Goal: Information Seeking & Learning: Learn about a topic

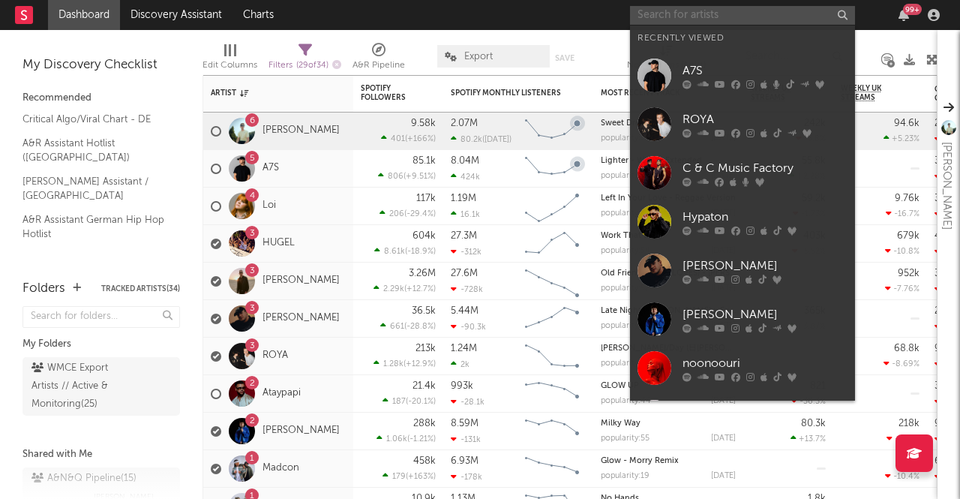
click at [749, 11] on input "text" at bounding box center [742, 15] width 225 height 19
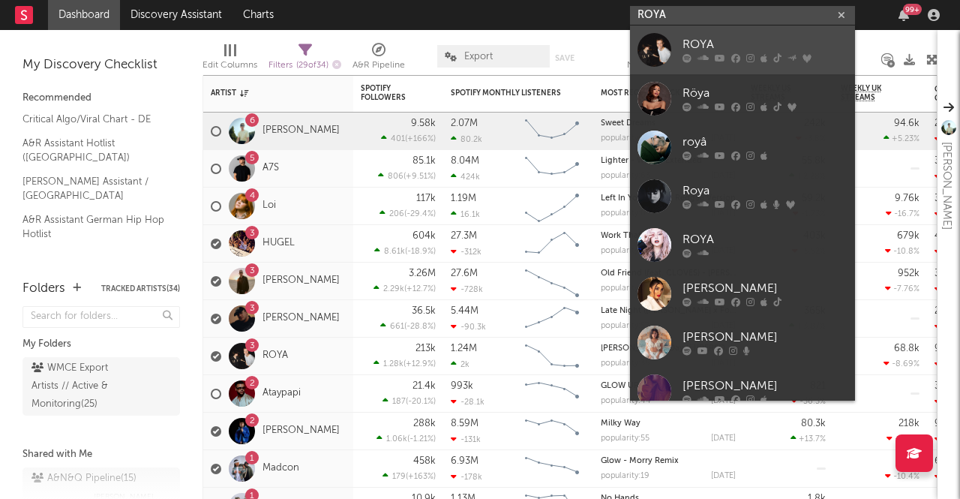
type input "ROYA"
click at [778, 42] on div "ROYA" at bounding box center [764, 45] width 165 height 18
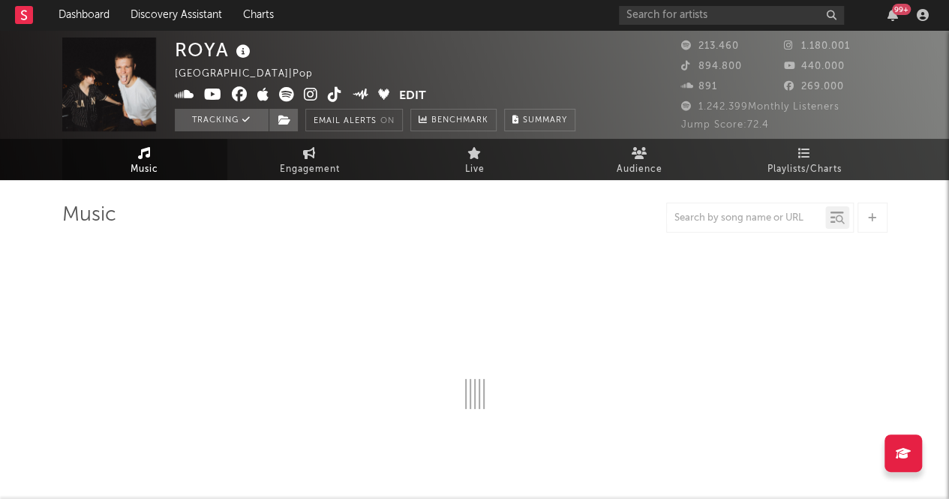
select select "6m"
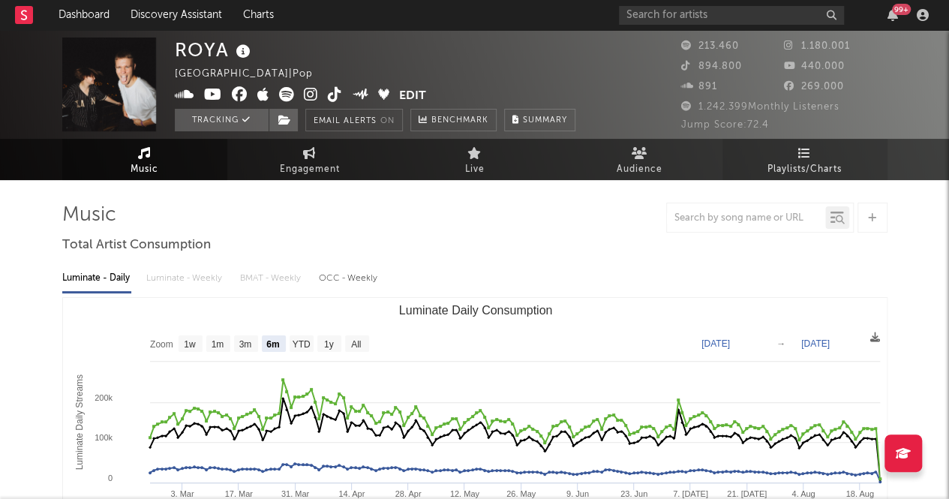
click at [790, 152] on link "Playlists/Charts" at bounding box center [804, 159] width 165 height 41
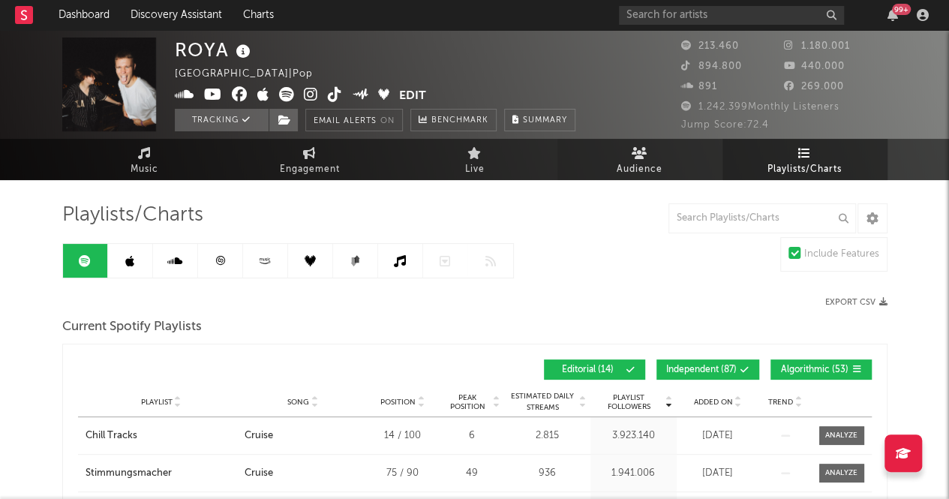
click at [613, 175] on link "Audience" at bounding box center [639, 159] width 165 height 41
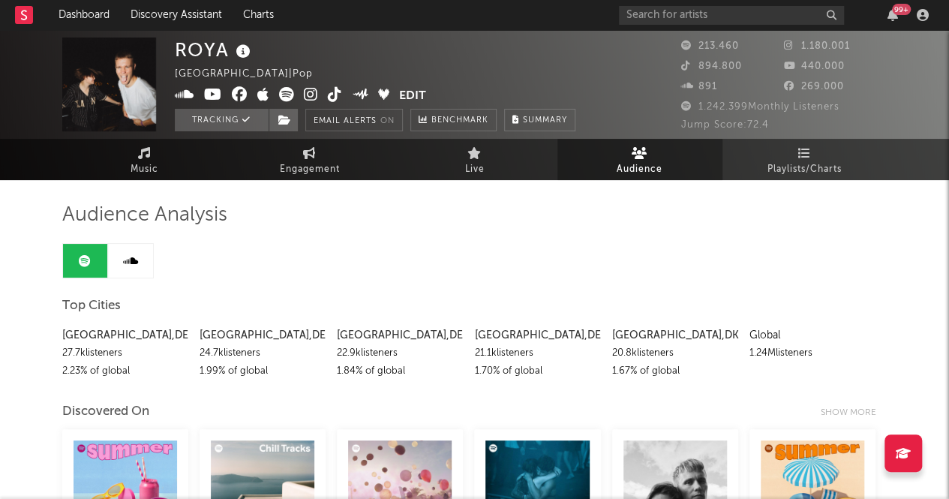
click at [637, 163] on span "Audience" at bounding box center [639, 169] width 46 height 18
click at [292, 159] on link "Engagement" at bounding box center [309, 159] width 165 height 41
select select "1w"
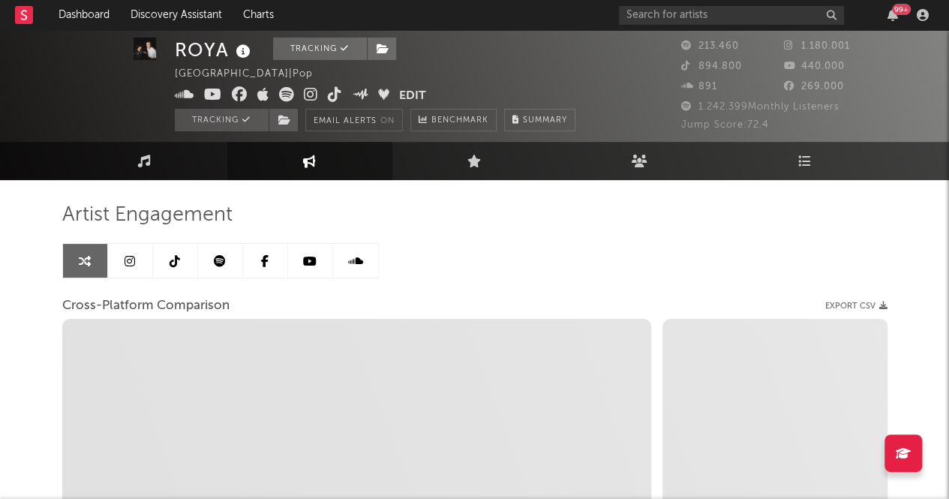
select select "1m"
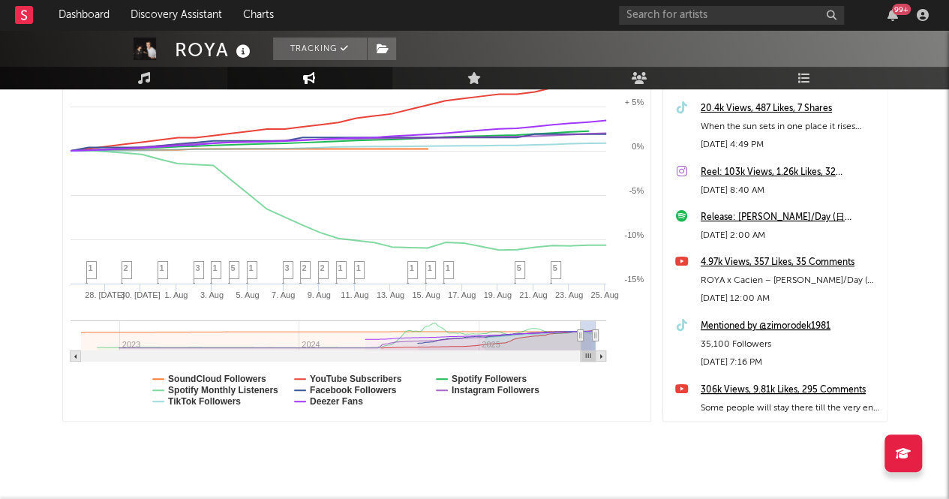
scroll to position [300, 0]
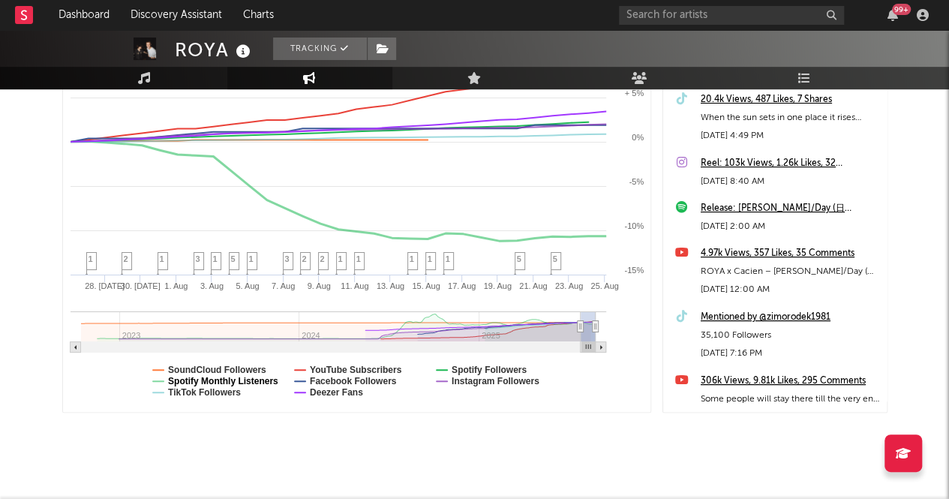
click at [205, 379] on text "Spotify Monthly Listeners" at bounding box center [223, 381] width 110 height 10
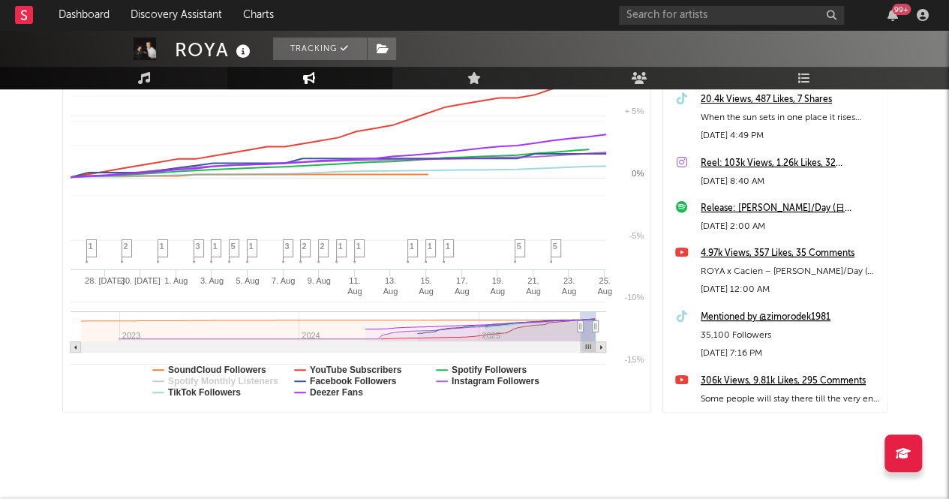
select select "1m"
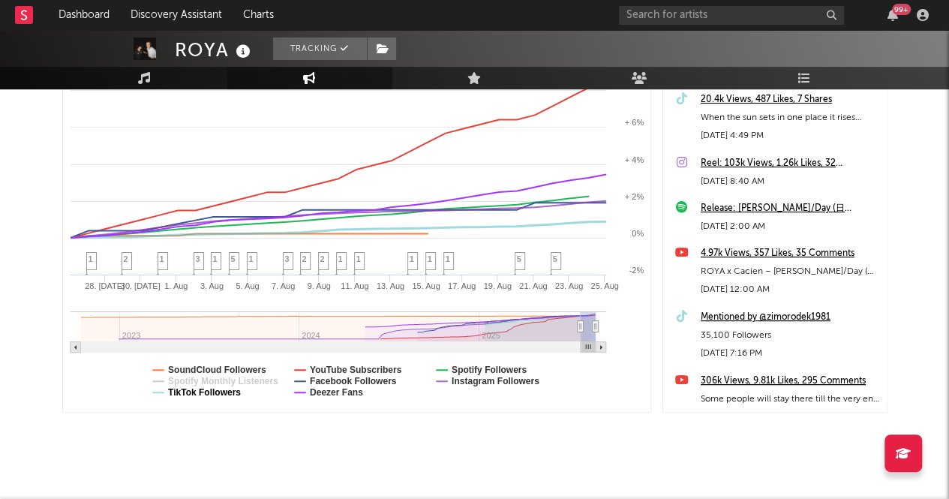
click at [218, 389] on text "TikTok Followers" at bounding box center [204, 392] width 73 height 10
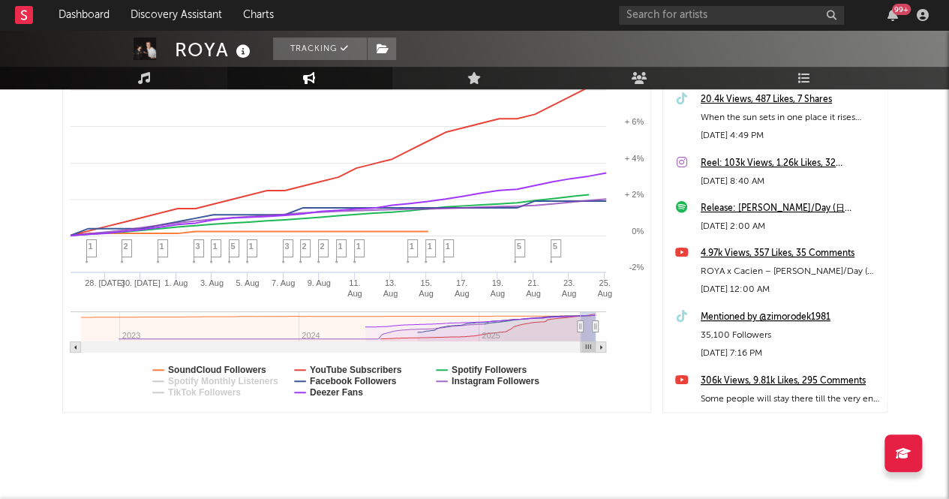
select select "1m"
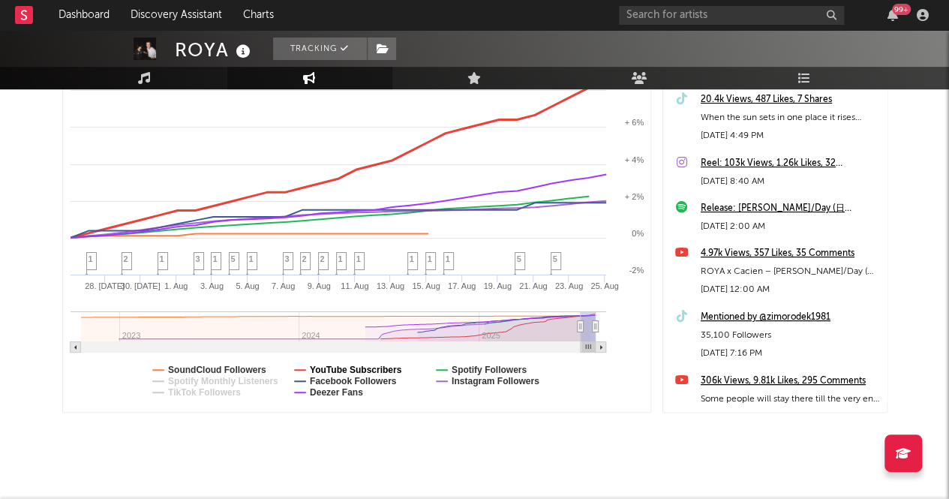
click at [370, 368] on text "YouTube Subscribers" at bounding box center [355, 369] width 92 height 10
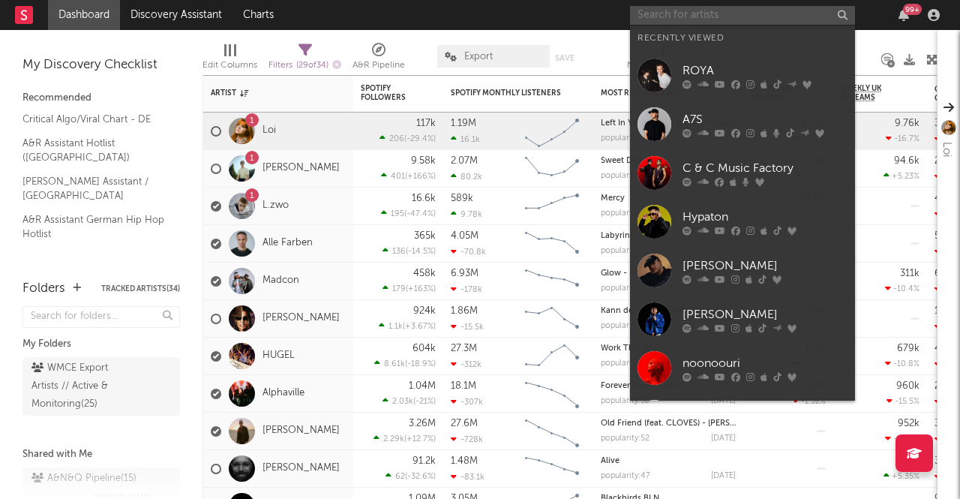
click at [656, 22] on input "text" at bounding box center [742, 15] width 225 height 19
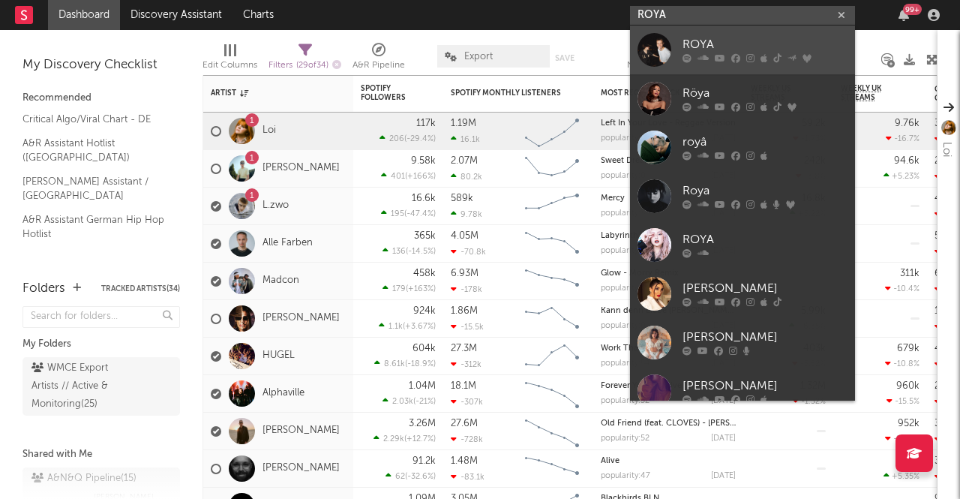
type input "ROYA"
click at [709, 36] on div "ROYA" at bounding box center [764, 45] width 165 height 18
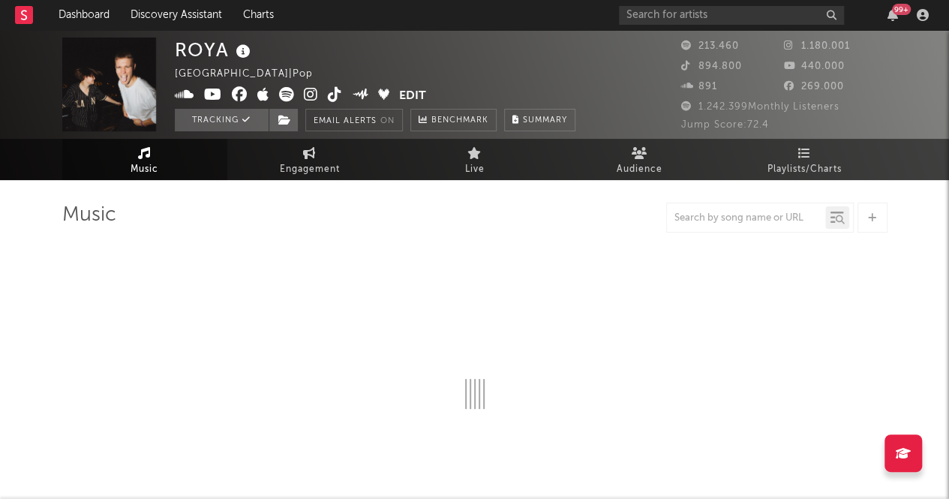
select select "6m"
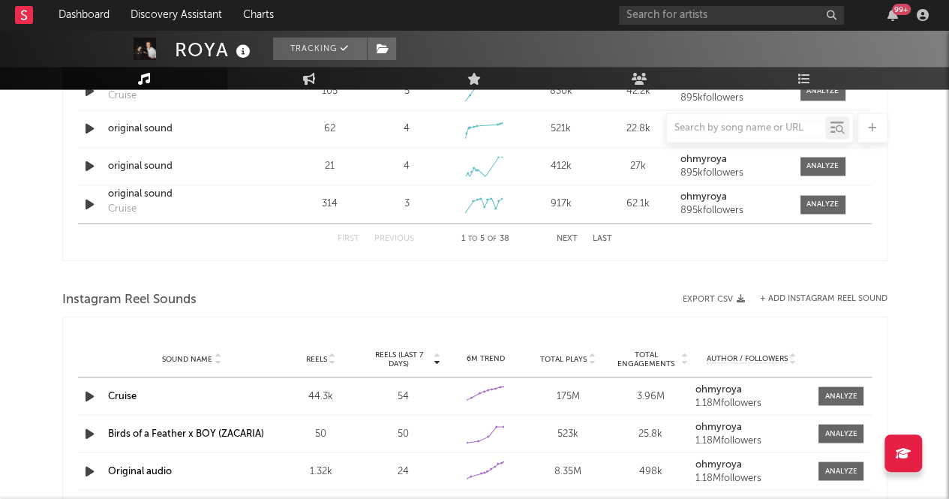
scroll to position [1275, 0]
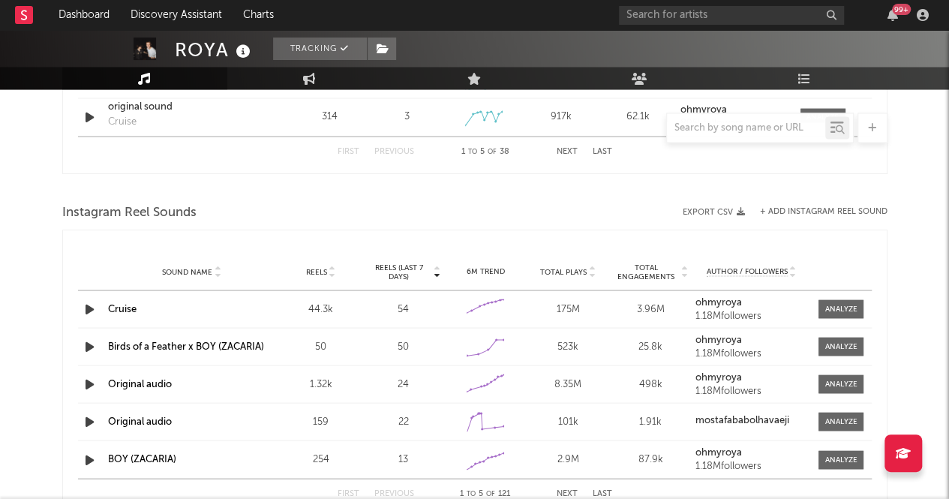
click at [313, 265] on div "Reels" at bounding box center [320, 270] width 75 height 11
click at [88, 349] on icon "button" at bounding box center [90, 346] width 16 height 19
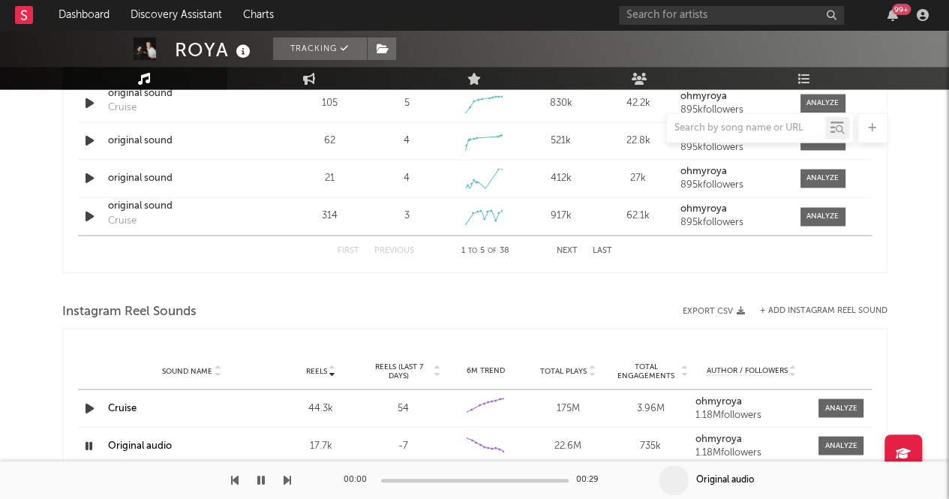
scroll to position [1200, 0]
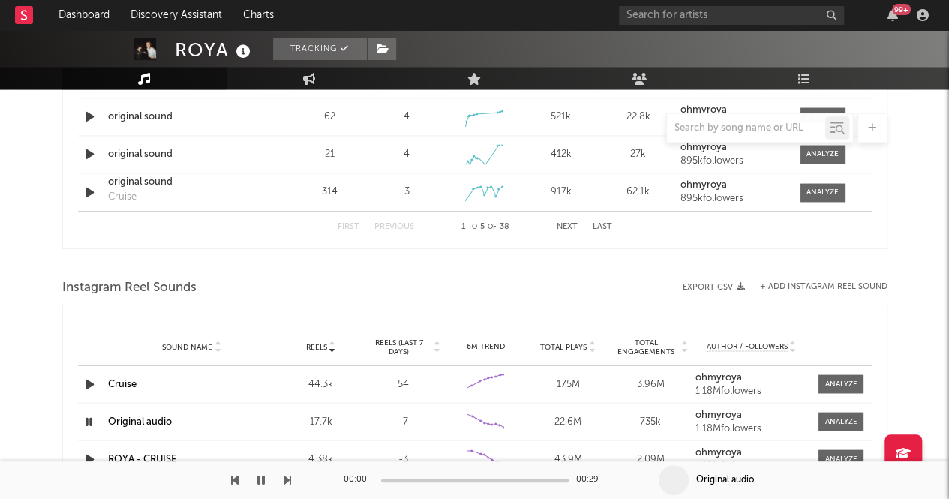
click at [85, 415] on icon "button" at bounding box center [89, 421] width 14 height 19
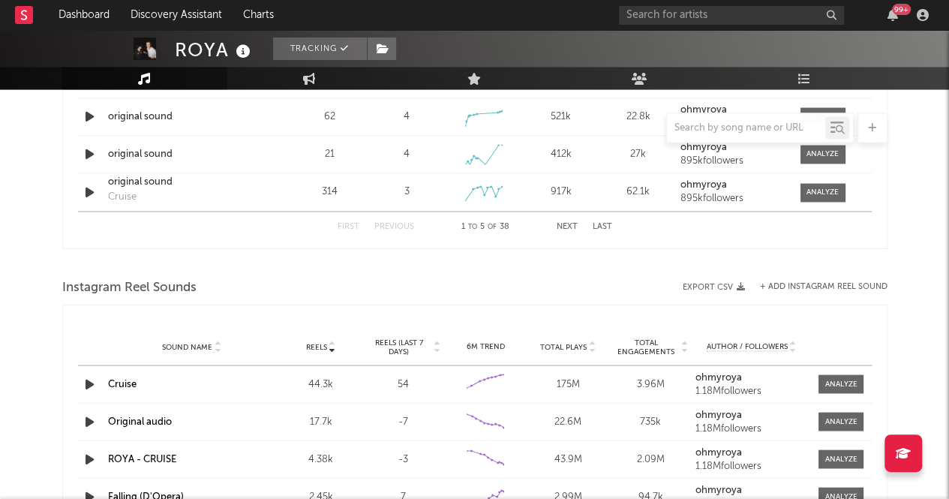
scroll to position [975, 0]
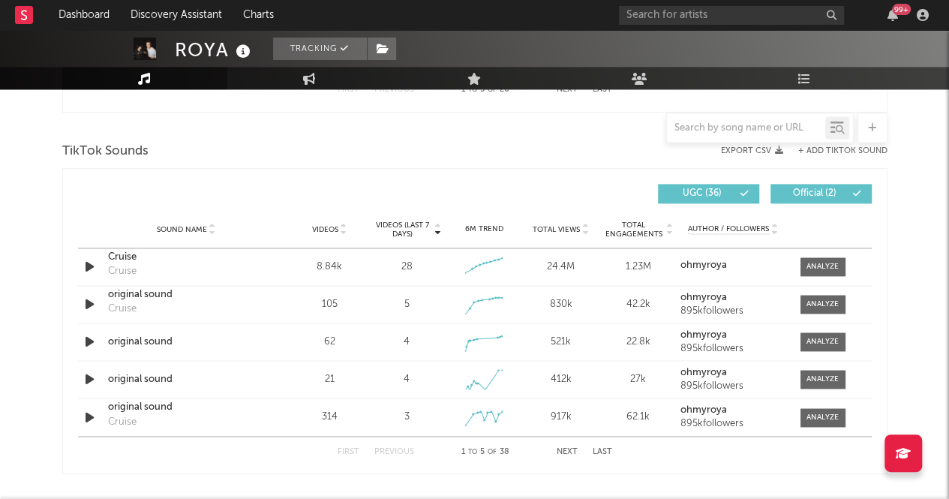
click at [316, 151] on div "TikTok Sounds" at bounding box center [474, 151] width 825 height 25
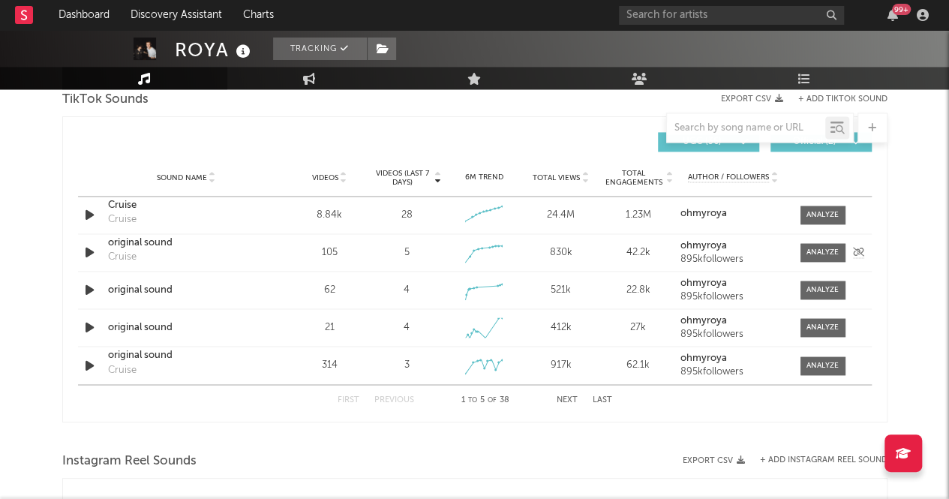
scroll to position [1050, 0]
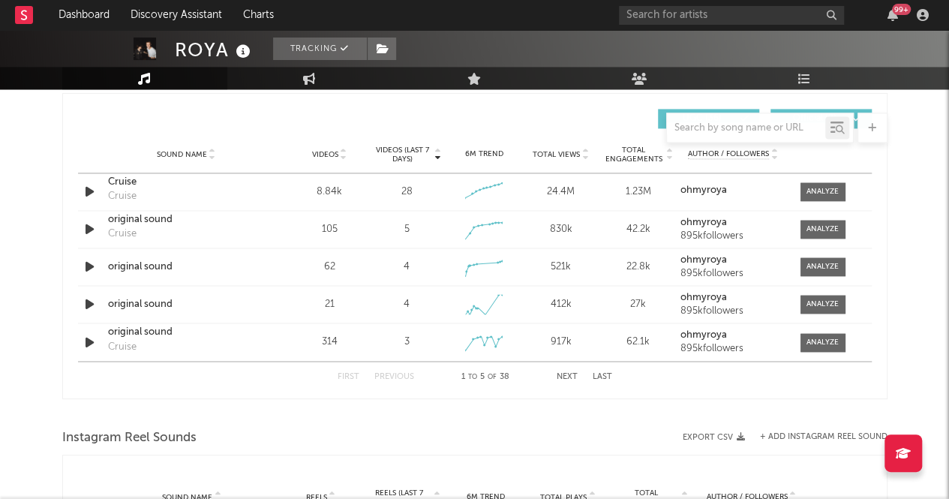
click at [333, 148] on div "Videos" at bounding box center [330, 153] width 70 height 11
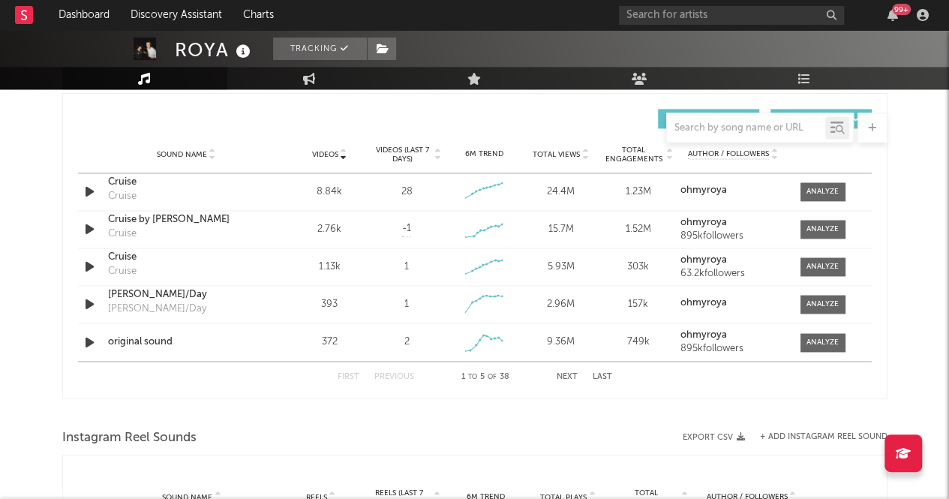
click at [565, 378] on button "Next" at bounding box center [566, 376] width 21 height 8
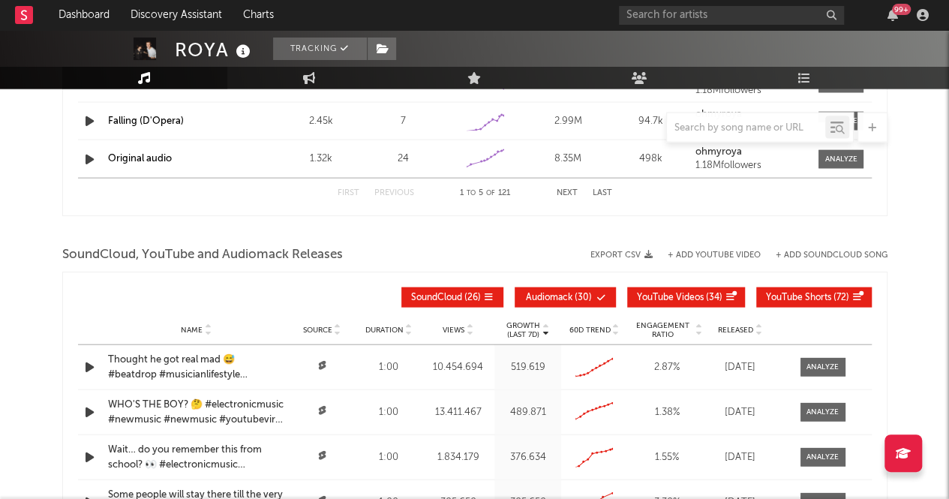
scroll to position [1350, 0]
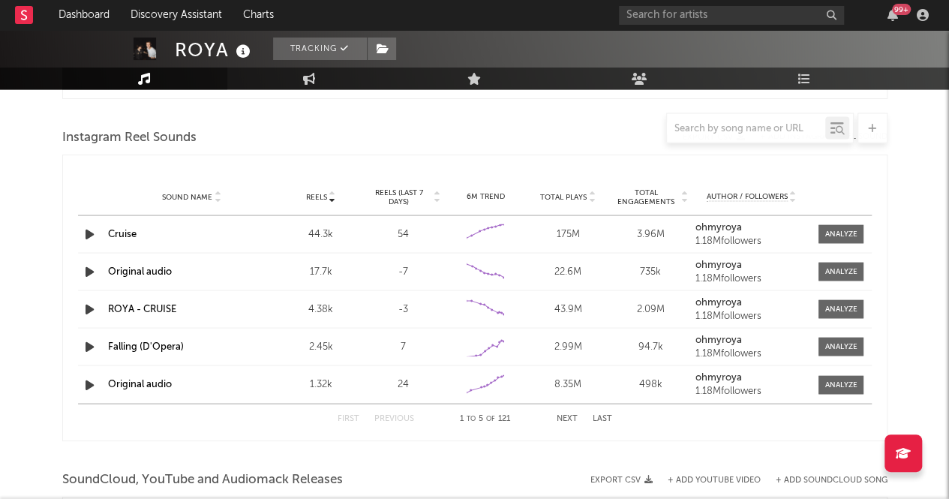
click at [85, 265] on icon "button" at bounding box center [90, 271] width 16 height 19
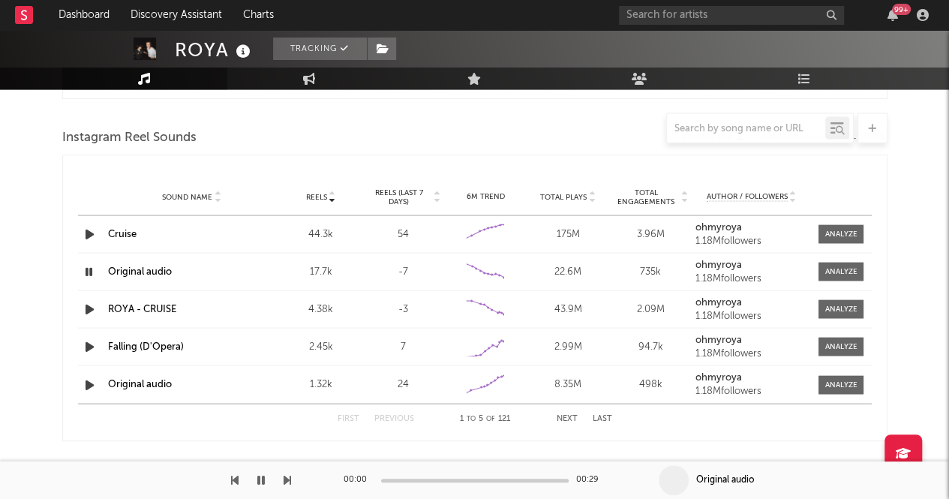
click at [459, 476] on div "00:00 00:29" at bounding box center [474, 479] width 262 height 37
click at [832, 262] on span at bounding box center [840, 271] width 45 height 19
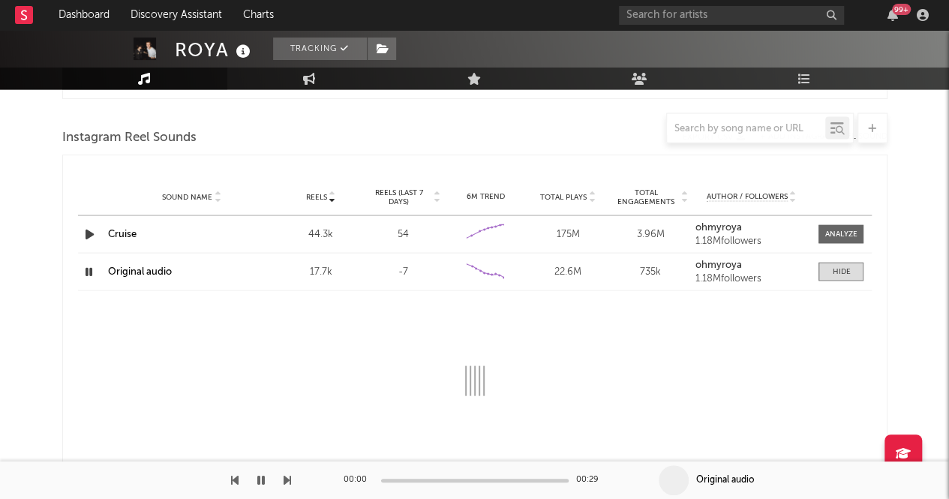
select select "6m"
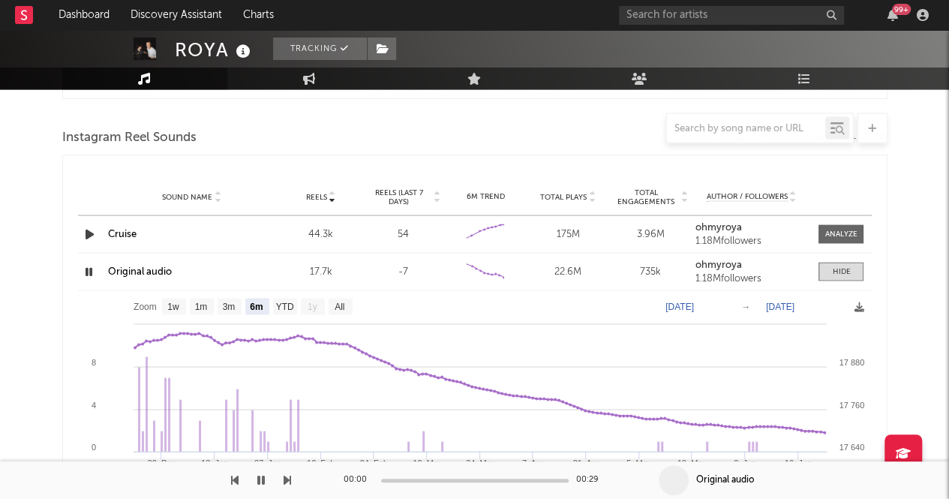
click at [161, 264] on div "Original audio" at bounding box center [192, 271] width 168 height 15
click at [161, 268] on link "Original audio" at bounding box center [140, 271] width 64 height 10
click at [82, 271] on icon "button" at bounding box center [89, 271] width 14 height 19
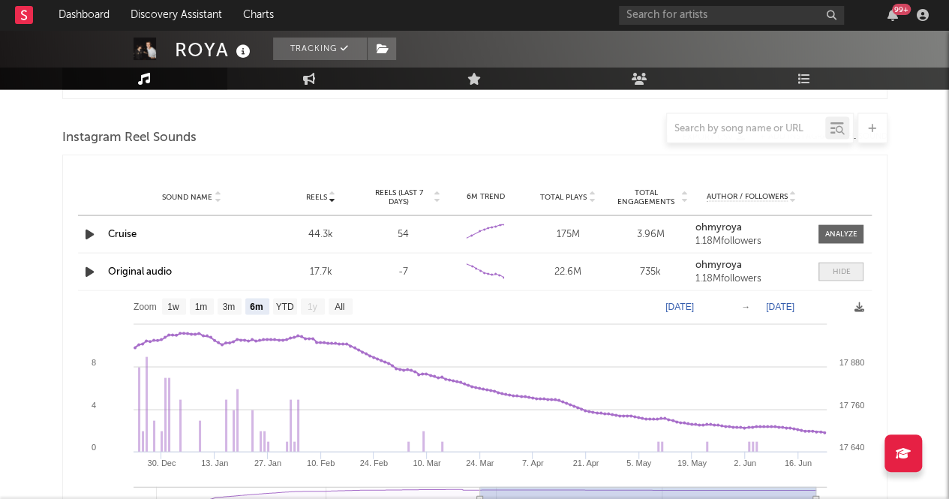
click at [852, 265] on span at bounding box center [840, 271] width 45 height 19
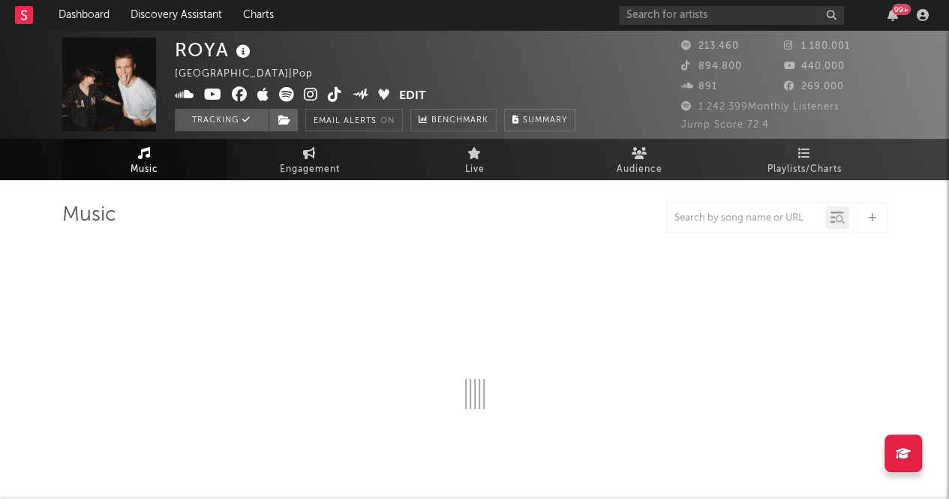
select select "6m"
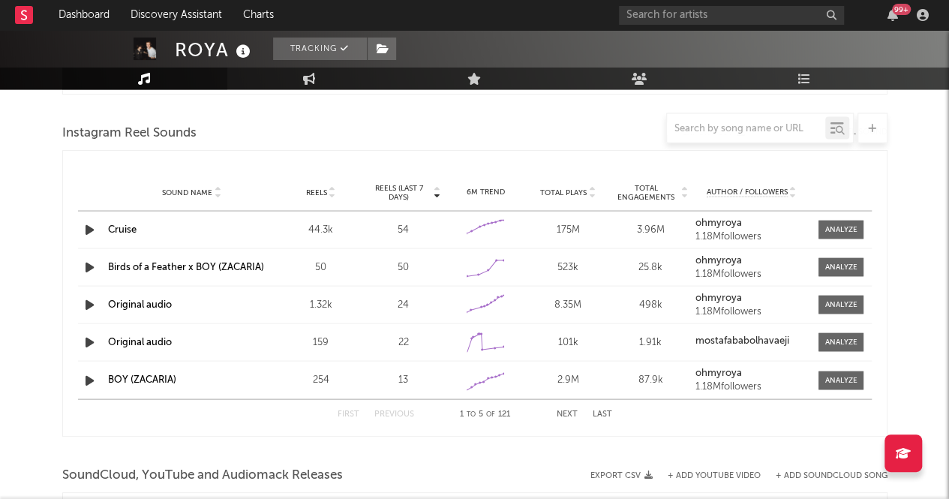
scroll to position [1350, 0]
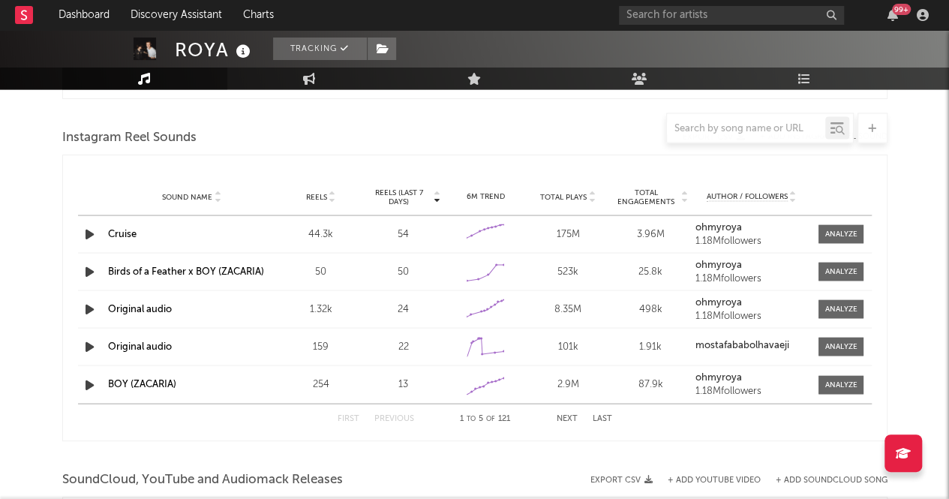
click at [457, 158] on div "Reels (last 7 days) Sound Name Reels Reels (last 7 days) Total Plays Total Enga…" at bounding box center [474, 297] width 825 height 286
click at [322, 193] on span "Reels" at bounding box center [316, 196] width 21 height 9
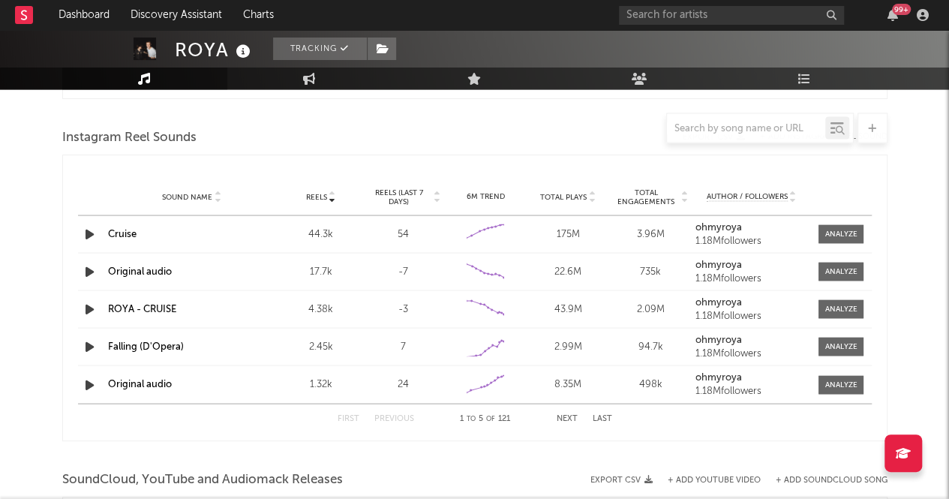
click at [322, 193] on span "Reels" at bounding box center [316, 196] width 21 height 9
click at [87, 271] on icon "button" at bounding box center [90, 271] width 16 height 19
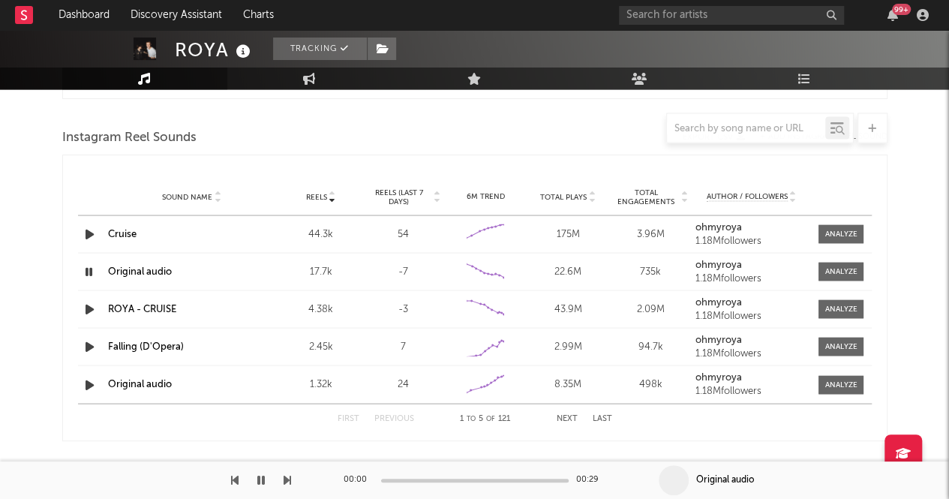
click at [80, 269] on div at bounding box center [91, 271] width 26 height 19
click at [87, 268] on icon "button" at bounding box center [89, 271] width 14 height 19
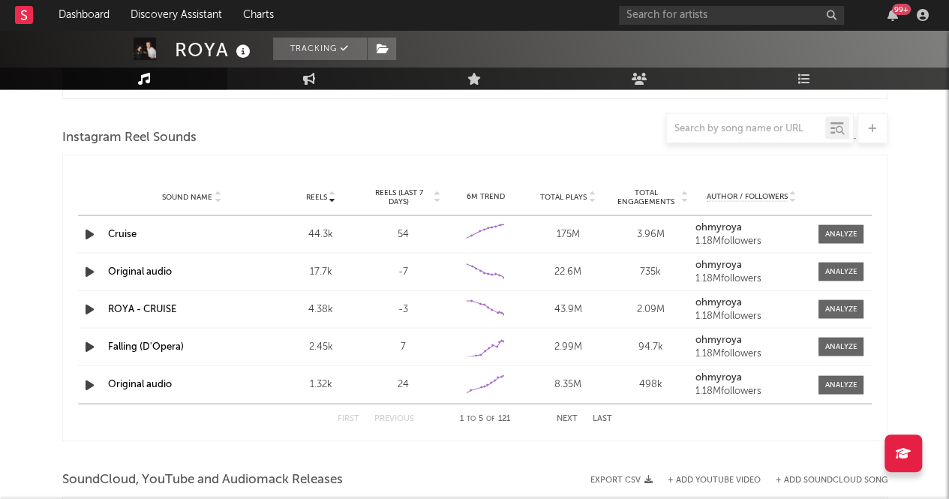
click at [79, 385] on div at bounding box center [91, 384] width 26 height 19
click at [85, 385] on icon "button" at bounding box center [90, 384] width 16 height 19
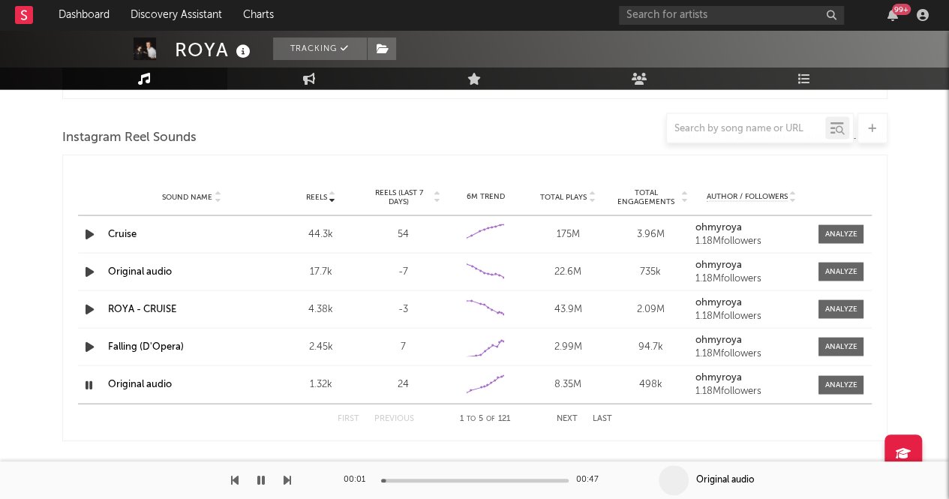
click at [85, 385] on icon "button" at bounding box center [89, 384] width 14 height 19
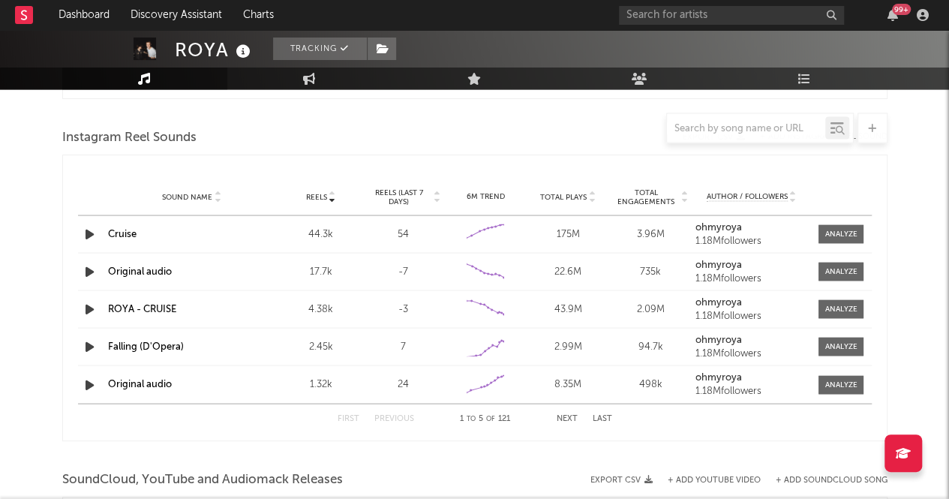
click at [565, 416] on button "Next" at bounding box center [566, 418] width 21 height 8
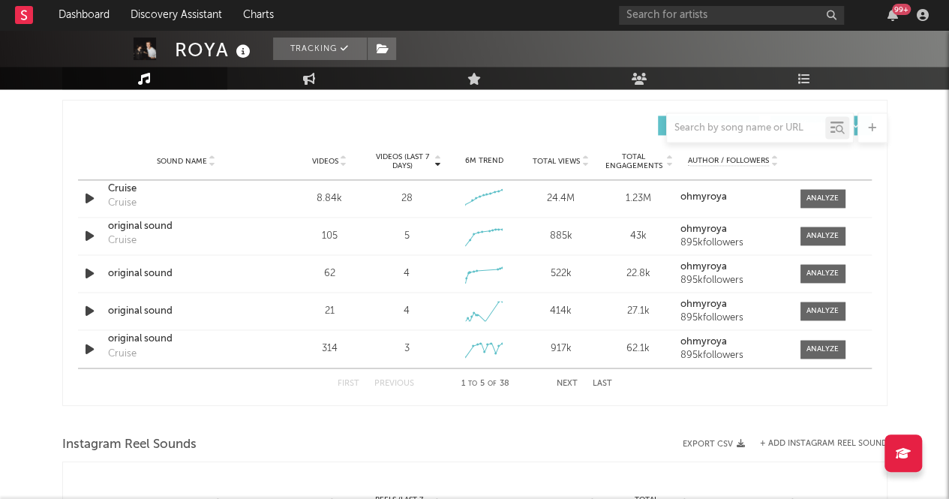
scroll to position [968, 0]
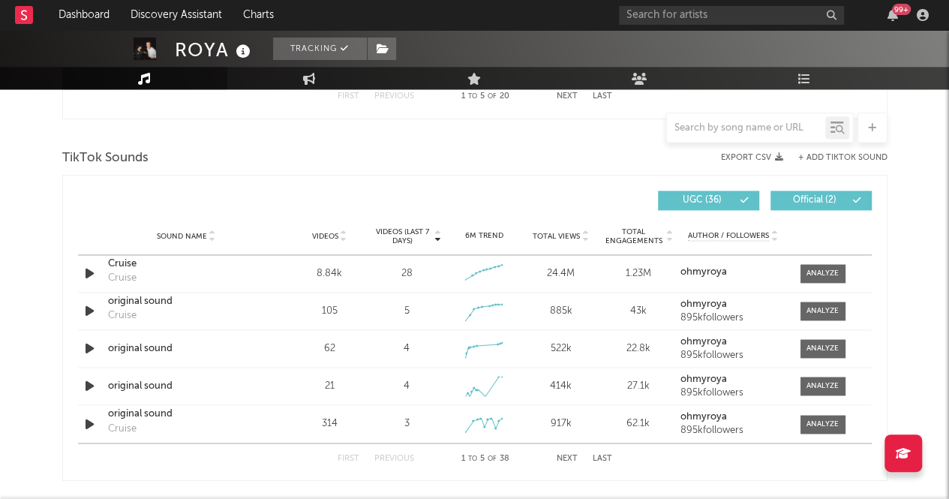
click at [313, 232] on span "Videos" at bounding box center [325, 236] width 26 height 9
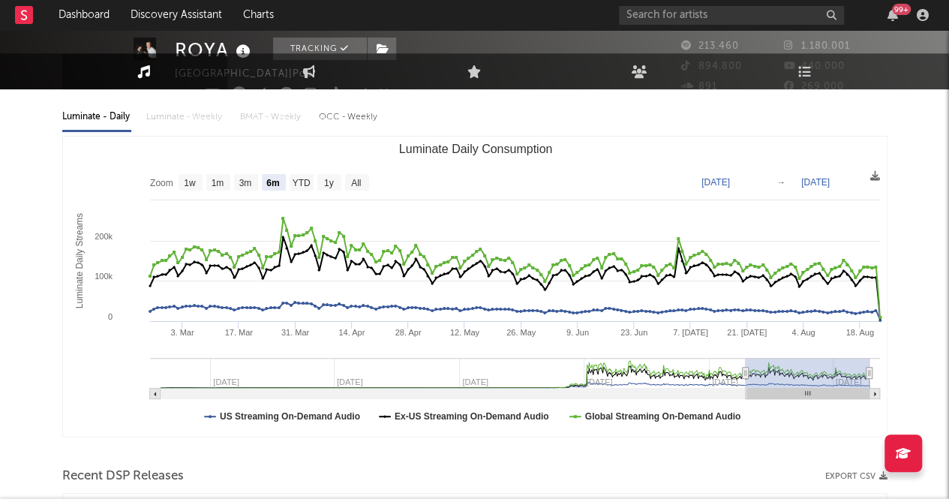
scroll to position [0, 0]
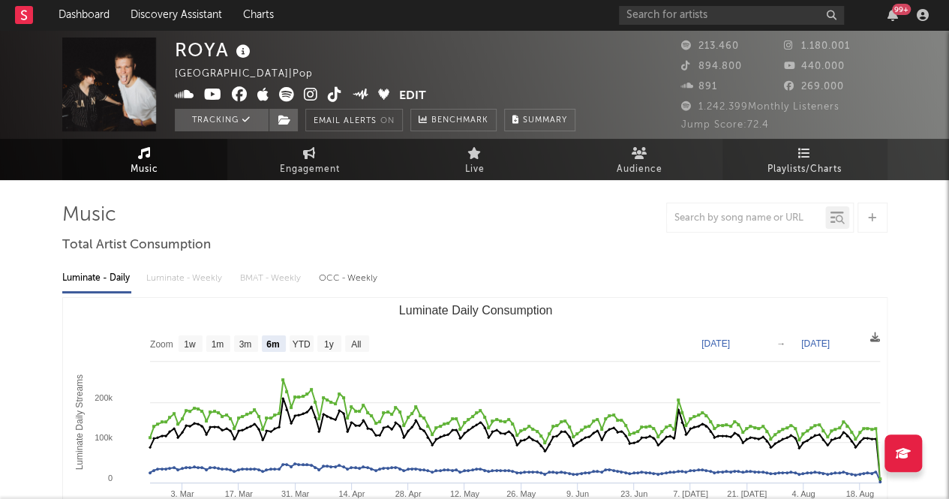
click at [786, 166] on span "Playlists/Charts" at bounding box center [804, 169] width 74 height 18
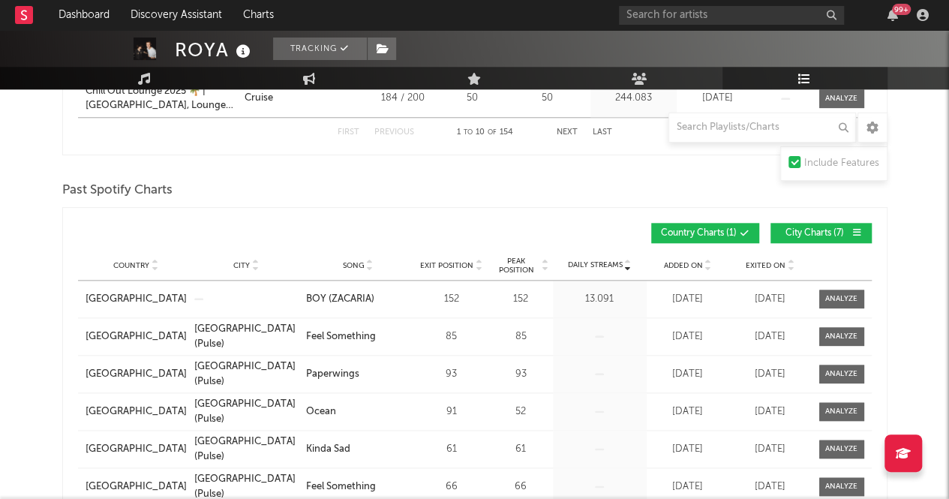
scroll to position [525, 0]
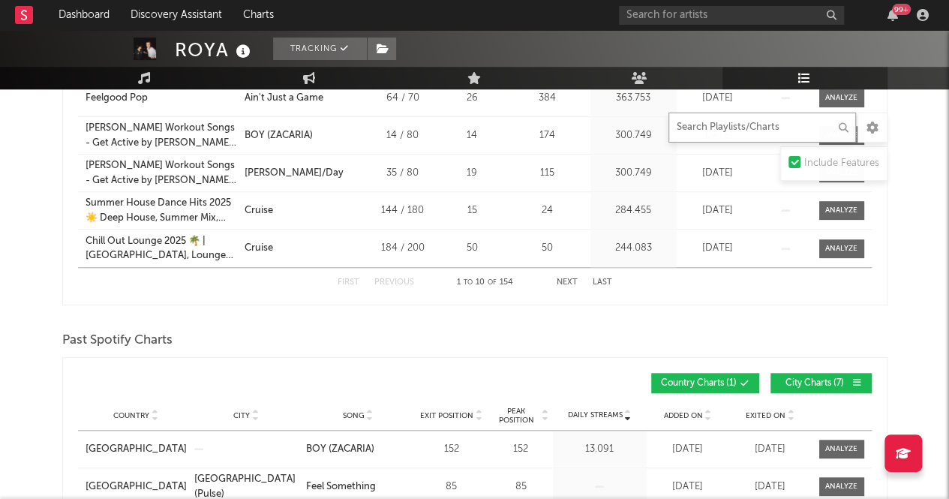
click at [711, 124] on input "text" at bounding box center [761, 127] width 187 height 30
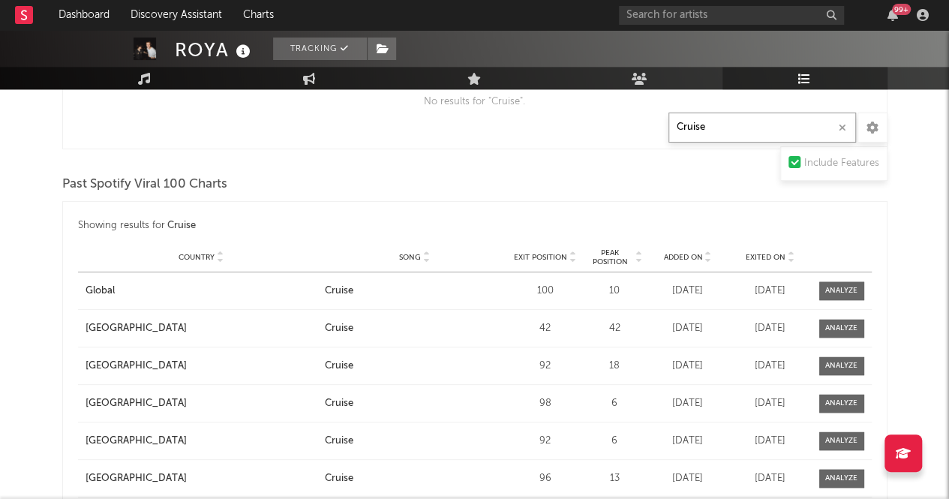
scroll to position [750, 0]
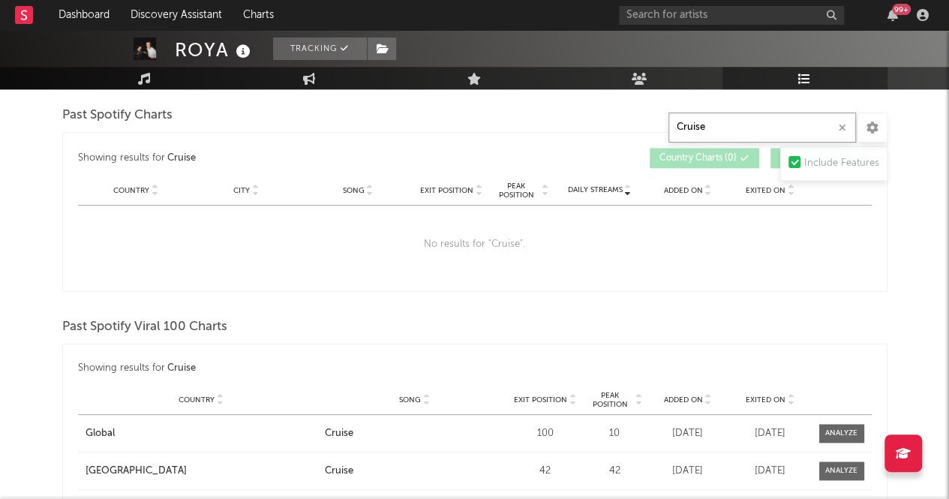
type input "Cruise"
